Goal: Information Seeking & Learning: Learn about a topic

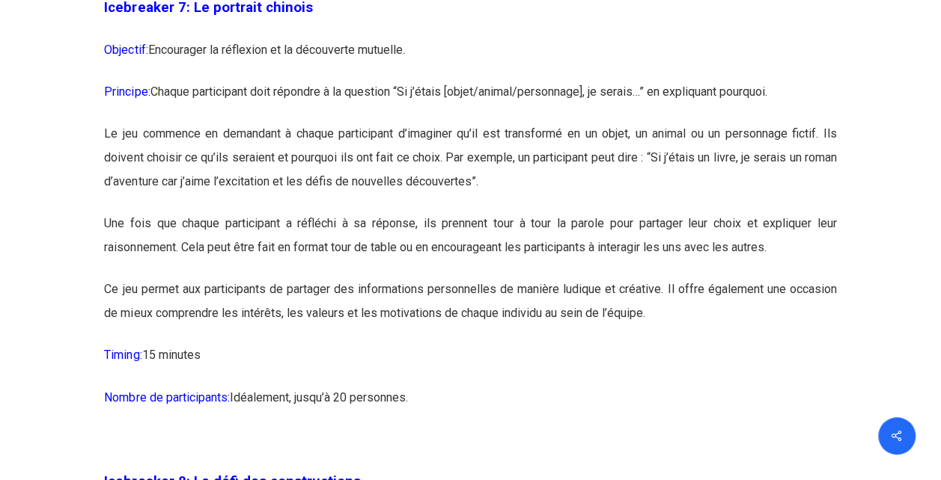
scroll to position [3835, 0]
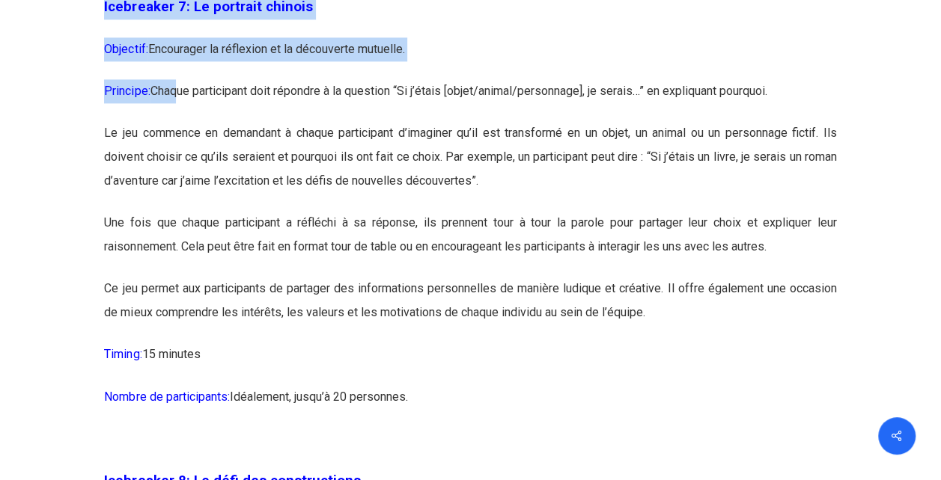
drag, startPoint x: 83, startPoint y: 138, endPoint x: 181, endPoint y: 160, distance: 100.6
click at [180, 121] on p "Principe: Chaque participant doit répondre à la question “Si j’étais [objet/ani…" at bounding box center [470, 100] width 732 height 42
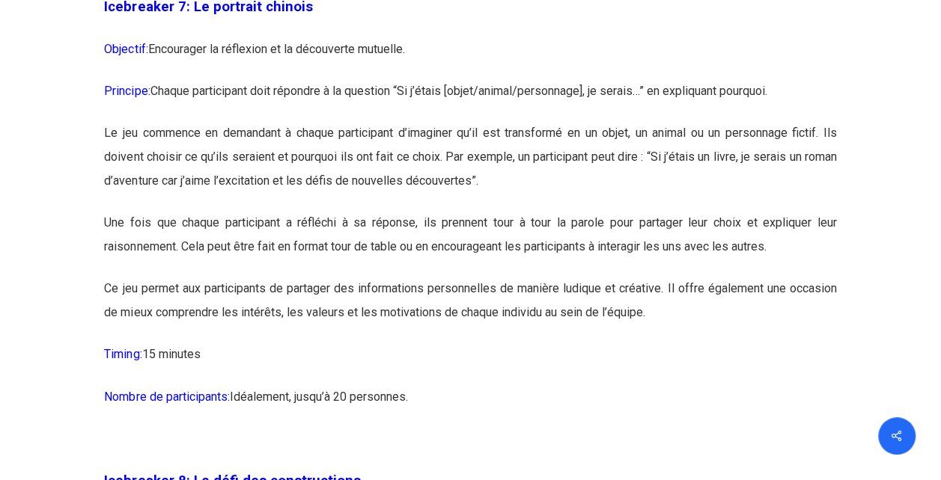
click at [172, 174] on p "Le jeu commence en demandant à chaque participant d’imaginer qu’il est transfor…" at bounding box center [470, 166] width 732 height 90
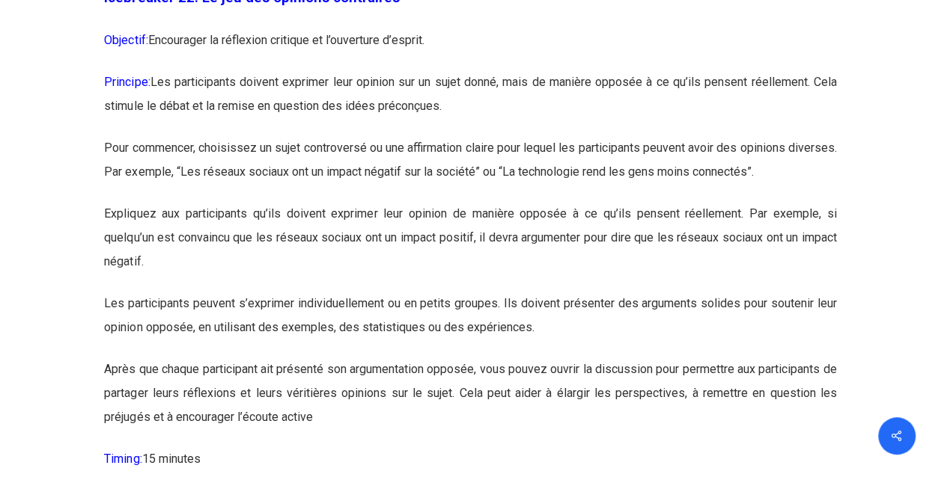
scroll to position [11255, 0]
click at [250, 201] on p "Pour commencer, choisissez un sujet controversé ou une affirmation claire pour …" at bounding box center [470, 168] width 732 height 66
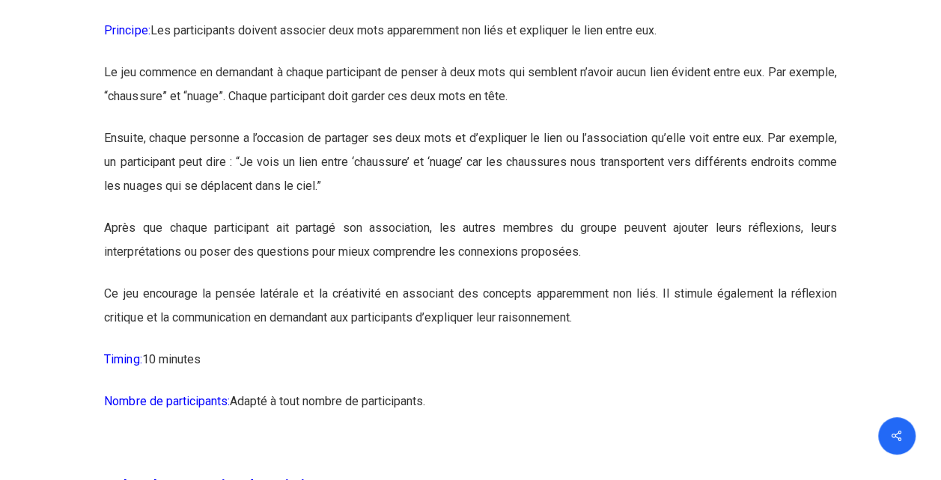
scroll to position [5477, 0]
